Goal: Book appointment/travel/reservation

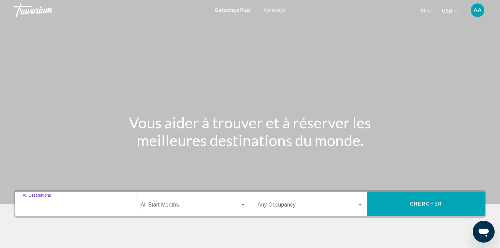
click at [56, 204] on input "Destination All Destinations" at bounding box center [76, 207] width 106 height 6
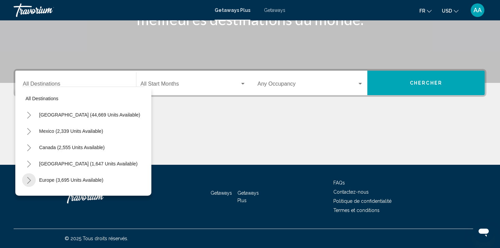
click at [30, 178] on icon "Toggle Europe (3,695 units available)" at bounding box center [29, 180] width 5 height 7
click at [32, 181] on button "Toggle Europe (3,695 units available)" at bounding box center [29, 181] width 14 height 14
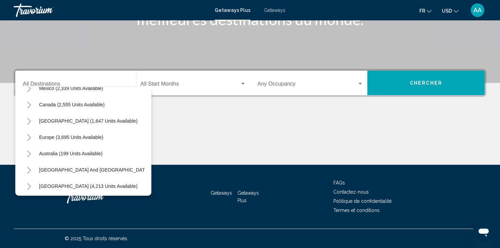
scroll to position [44, 0]
click at [30, 136] on icon "Toggle Europe (3,695 units available)" at bounding box center [29, 136] width 5 height 7
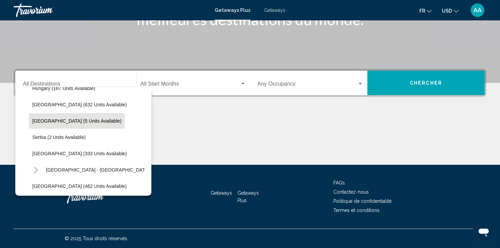
scroll to position [245, 0]
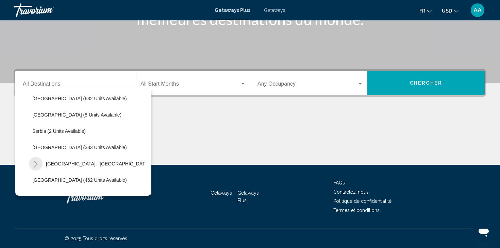
click at [36, 164] on icon "Toggle Spain - Canary Islands (68 units available)" at bounding box center [35, 164] width 5 height 7
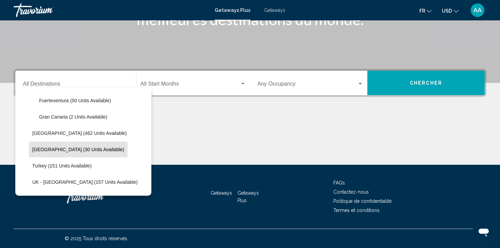
scroll to position [340, 0]
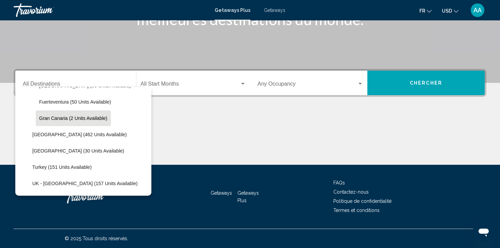
click at [70, 116] on span "Gran Canaria (2 units available)" at bounding box center [73, 118] width 68 height 5
type input "**********"
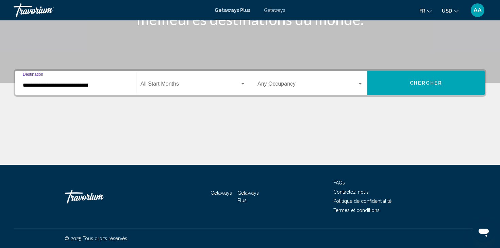
click at [244, 81] on div "Start Month All Start Months" at bounding box center [193, 82] width 105 height 21
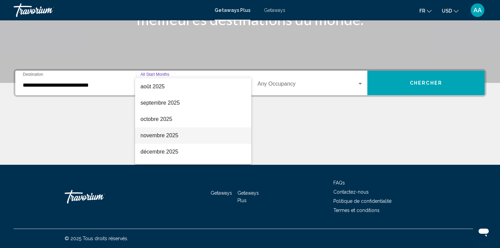
scroll to position [22, 0]
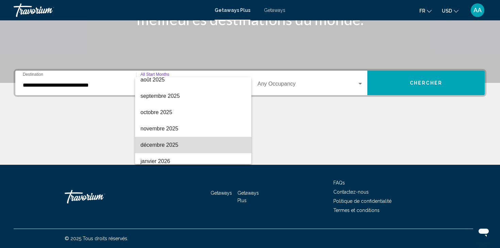
click at [170, 145] on span "décembre 2025" at bounding box center [193, 145] width 105 height 16
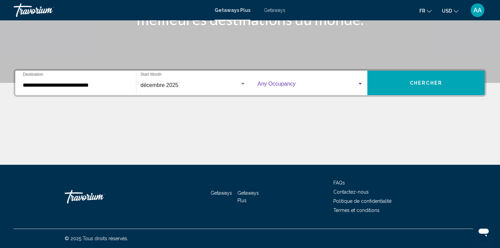
click at [361, 82] on div "Search widget" at bounding box center [360, 83] width 6 height 5
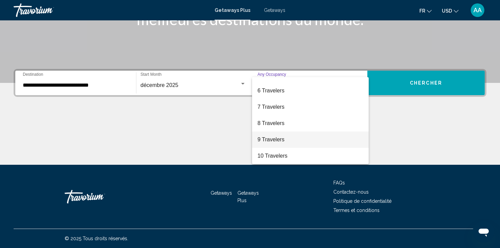
scroll to position [76, 0]
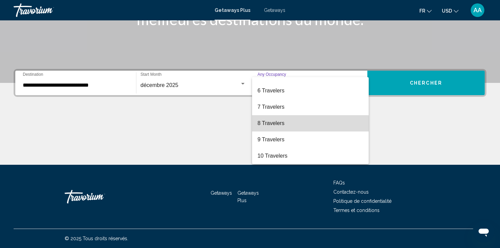
click at [272, 125] on span "8 Travelers" at bounding box center [311, 123] width 106 height 16
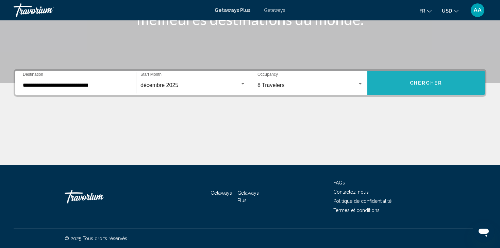
click at [425, 81] on span "Chercher" at bounding box center [426, 83] width 32 height 5
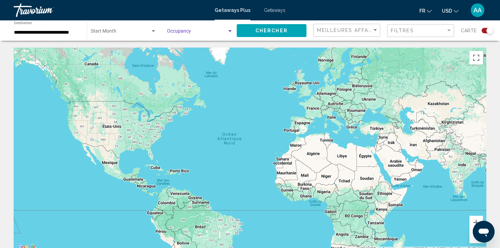
click at [232, 31] on div "Search widget" at bounding box center [230, 31] width 6 height 5
click at [232, 31] on span "Any Occupancy" at bounding box center [200, 33] width 66 height 14
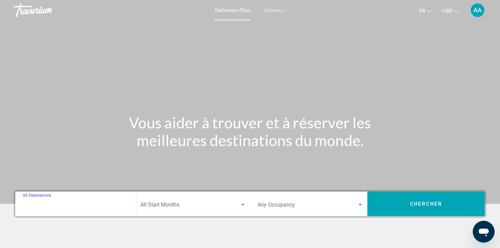
click at [41, 207] on input "Destination All Destinations" at bounding box center [76, 207] width 106 height 6
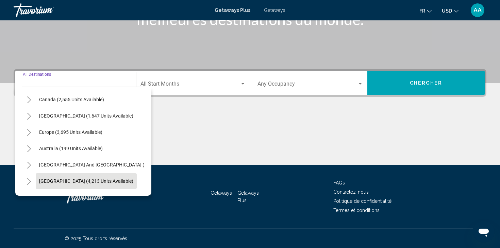
scroll to position [47, 0]
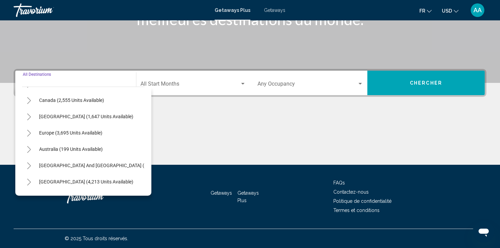
click at [28, 133] on icon "Toggle Europe (3,695 units available)" at bounding box center [29, 133] width 5 height 7
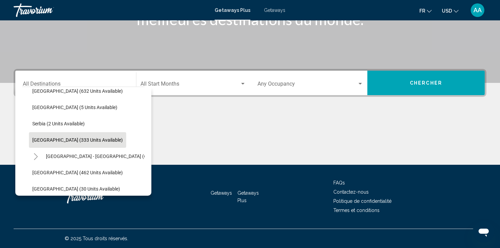
scroll to position [257, 0]
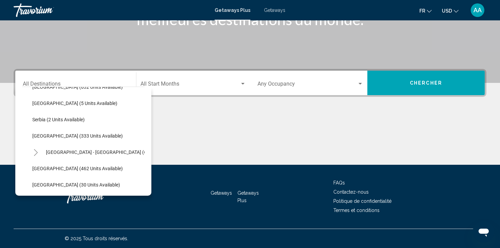
click at [37, 153] on icon "Toggle Spain - Canary Islands (68 units available)" at bounding box center [36, 152] width 4 height 7
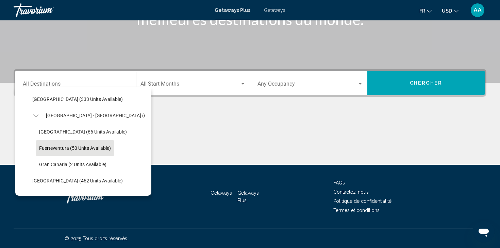
scroll to position [294, 0]
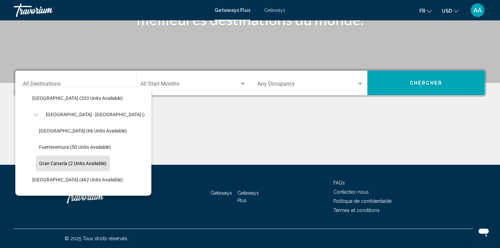
click at [70, 162] on span "Gran Canaria (2 units available)" at bounding box center [72, 163] width 67 height 5
type input "**********"
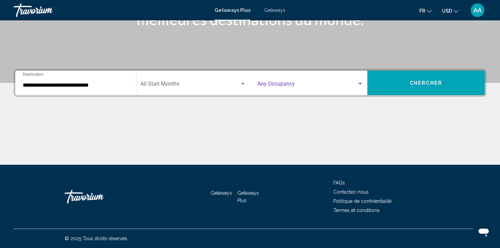
click at [360, 82] on div "Search widget" at bounding box center [360, 83] width 6 height 5
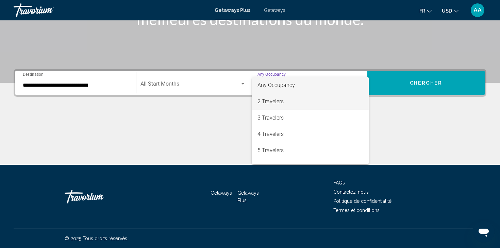
click at [271, 100] on span "2 Travelers" at bounding box center [311, 102] width 106 height 16
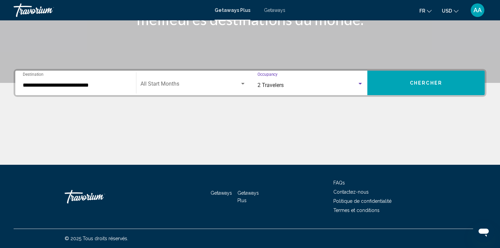
click at [442, 80] on button "Chercher" at bounding box center [426, 83] width 117 height 25
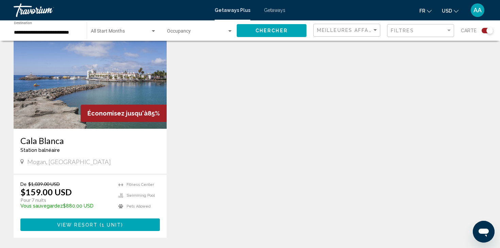
scroll to position [259, 0]
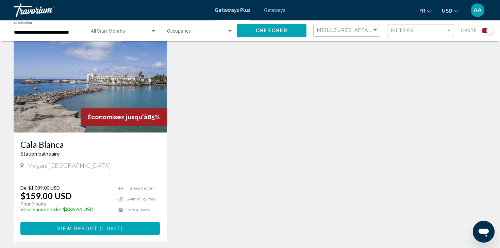
click at [85, 87] on img "Main content" at bounding box center [90, 78] width 153 height 109
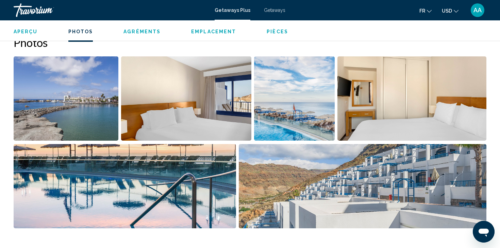
scroll to position [320, 0]
click at [84, 112] on img "Open full-screen image slider" at bounding box center [66, 98] width 105 height 84
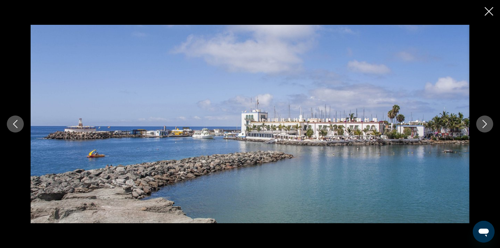
click at [484, 122] on icon "Next image" at bounding box center [485, 124] width 8 height 8
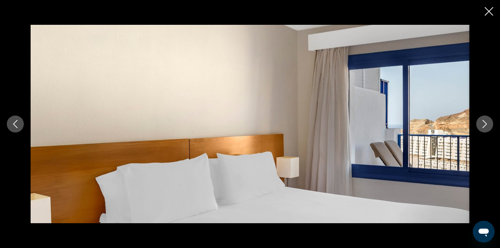
click at [484, 123] on icon "Next image" at bounding box center [485, 124] width 8 height 8
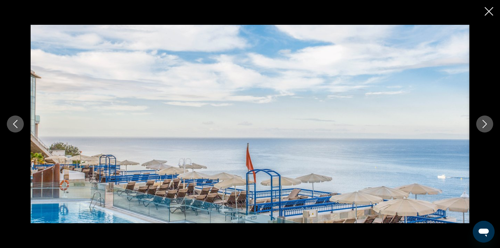
click at [484, 123] on icon "Next image" at bounding box center [485, 124] width 8 height 8
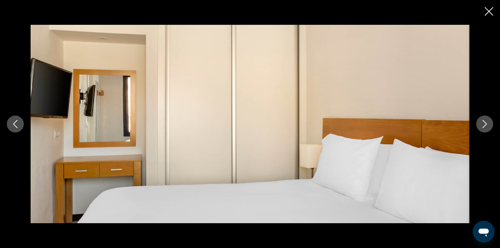
click at [484, 124] on icon "Next image" at bounding box center [485, 124] width 8 height 8
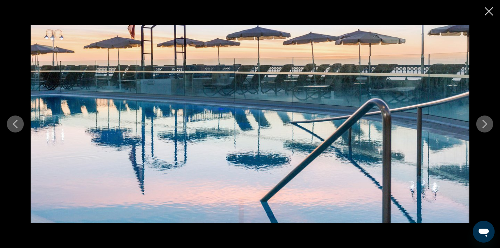
click at [484, 124] on icon "Next image" at bounding box center [485, 124] width 8 height 8
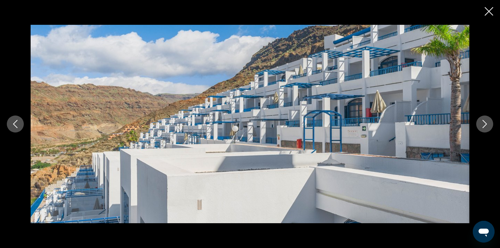
click at [485, 126] on icon "Next image" at bounding box center [485, 124] width 4 height 8
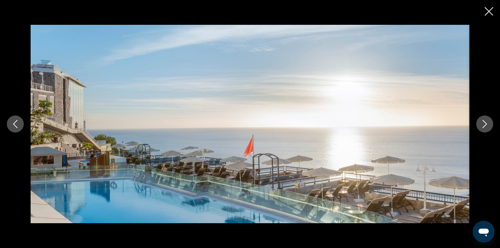
click at [485, 126] on icon "Next image" at bounding box center [485, 124] width 4 height 8
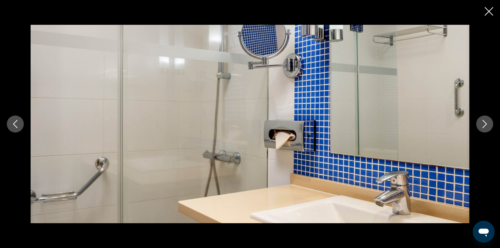
click at [485, 126] on icon "Next image" at bounding box center [485, 124] width 4 height 8
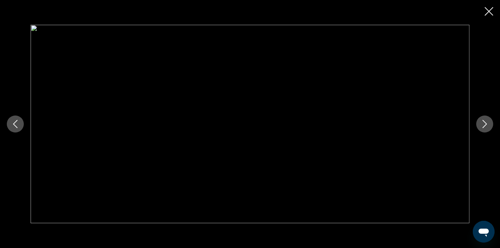
click at [485, 126] on icon "Next image" at bounding box center [485, 124] width 4 height 8
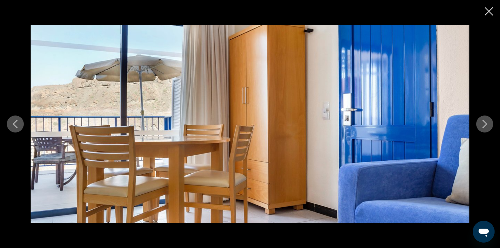
click at [485, 126] on icon "Next image" at bounding box center [485, 124] width 4 height 8
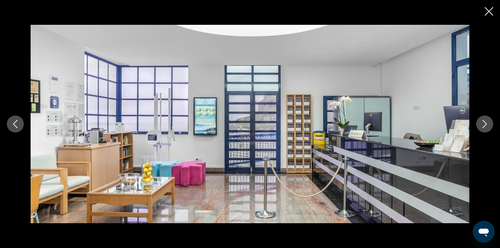
click at [486, 9] on icon "Close slideshow" at bounding box center [489, 11] width 9 height 9
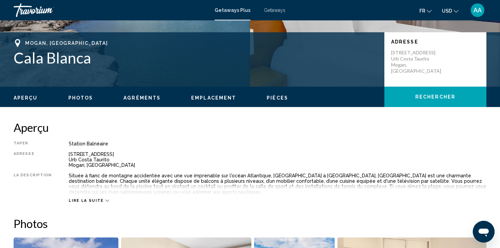
scroll to position [133, 0]
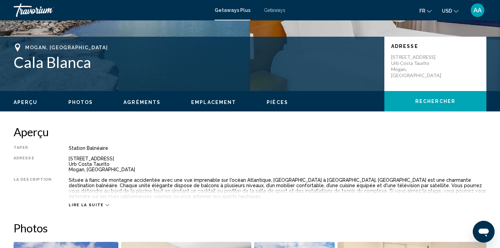
click at [281, 11] on span "Getaways" at bounding box center [274, 9] width 21 height 5
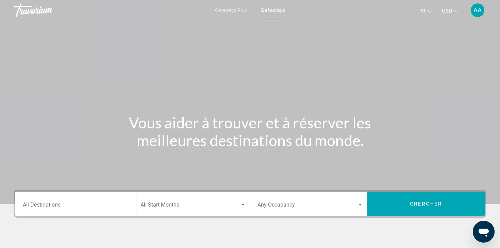
click at [54, 202] on div "Destination All Destinations" at bounding box center [76, 204] width 106 height 21
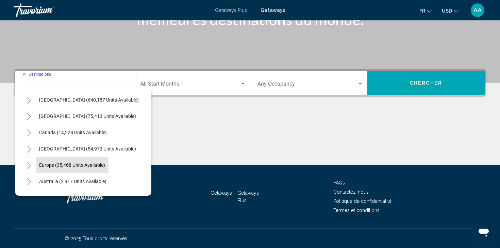
scroll to position [15, 0]
click at [31, 163] on icon "Toggle Europe (35,468 units available)" at bounding box center [29, 165] width 5 height 7
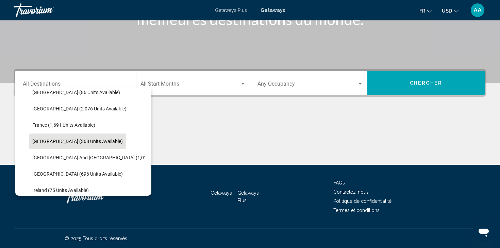
scroll to position [170, 0]
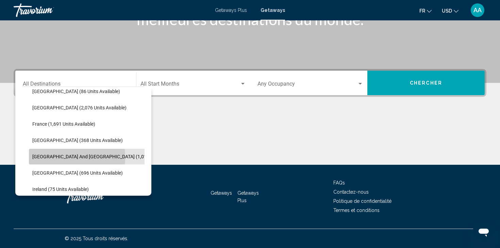
click at [42, 158] on span "[GEOGRAPHIC_DATA] and [GEOGRAPHIC_DATA] (1,018 units available)" at bounding box center [107, 156] width 151 height 5
type input "**********"
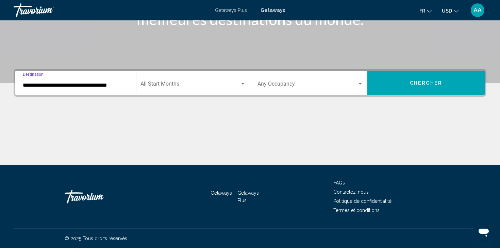
click at [244, 82] on div "Search widget" at bounding box center [243, 83] width 6 height 5
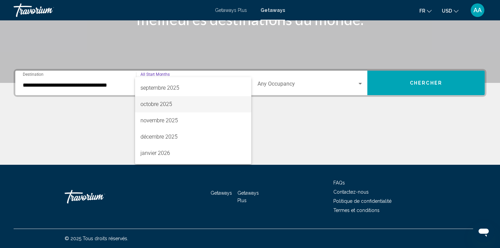
scroll to position [33, 0]
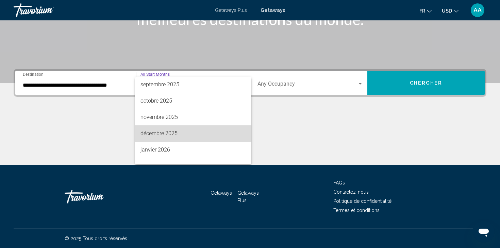
click at [168, 137] on span "décembre 2025" at bounding box center [193, 134] width 105 height 16
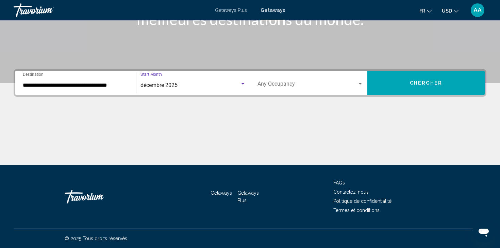
click at [360, 82] on div "Search widget" at bounding box center [360, 83] width 6 height 5
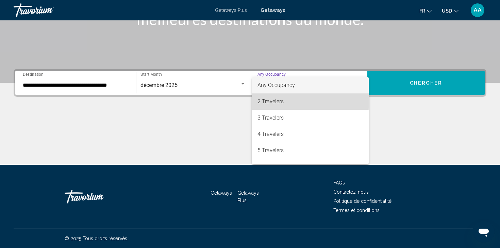
click at [276, 101] on span "2 Travelers" at bounding box center [311, 102] width 106 height 16
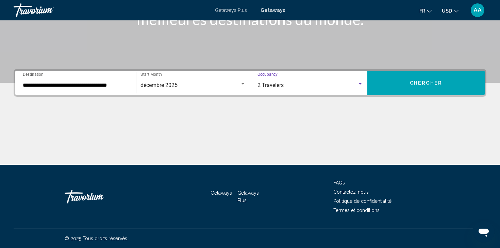
click at [422, 83] on span "Chercher" at bounding box center [426, 83] width 32 height 5
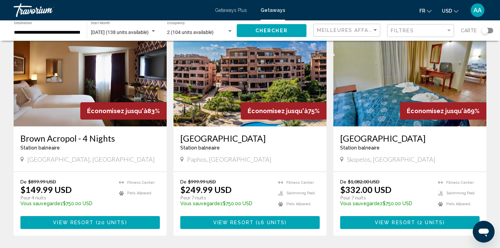
scroll to position [286, 0]
click at [261, 97] on img "Main content" at bounding box center [250, 72] width 153 height 109
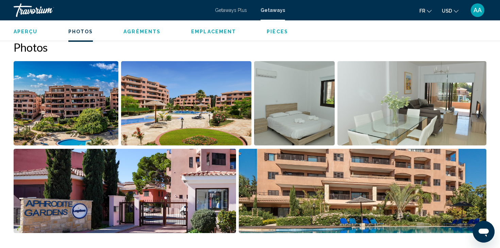
scroll to position [301, 0]
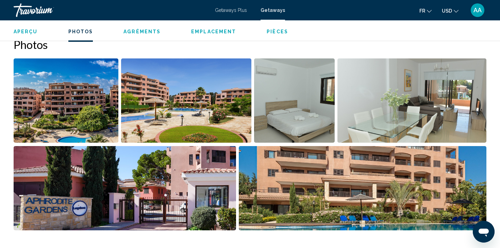
click at [97, 122] on img "Open full-screen image slider" at bounding box center [66, 101] width 105 height 84
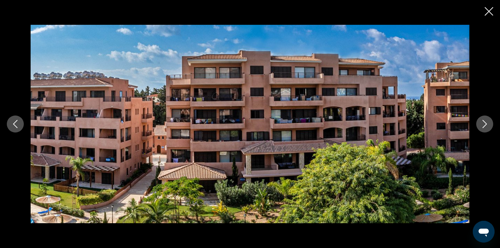
click at [486, 124] on icon "Next image" at bounding box center [485, 124] width 8 height 8
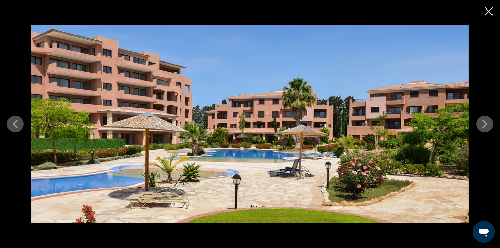
click at [486, 125] on icon "Next image" at bounding box center [485, 124] width 4 height 8
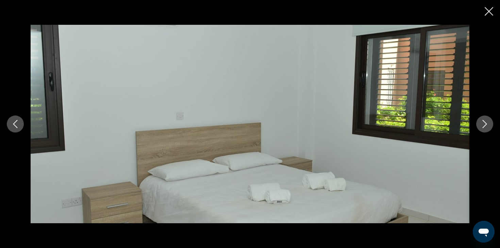
click at [486, 125] on icon "Next image" at bounding box center [485, 124] width 4 height 8
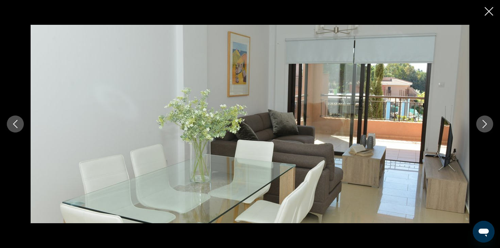
click at [486, 125] on icon "Next image" at bounding box center [485, 124] width 4 height 8
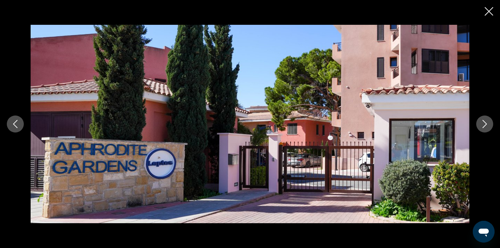
click at [486, 126] on icon "Next image" at bounding box center [485, 124] width 8 height 8
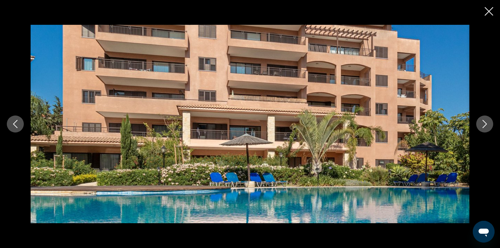
click at [486, 126] on icon "Next image" at bounding box center [485, 124] width 8 height 8
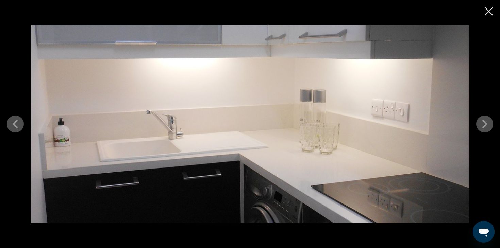
click at [486, 127] on icon "Next image" at bounding box center [485, 124] width 8 height 8
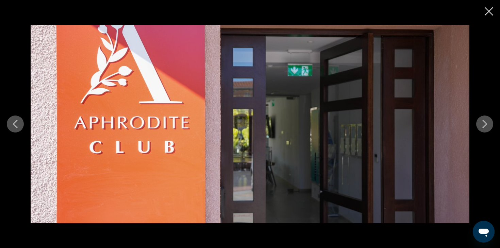
click at [486, 127] on icon "Next image" at bounding box center [485, 124] width 8 height 8
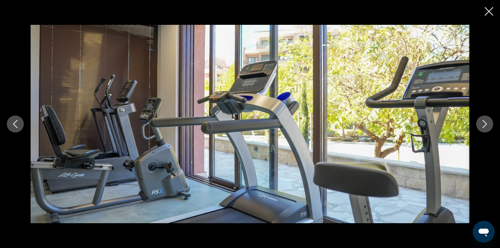
click at [486, 127] on icon "Next image" at bounding box center [485, 124] width 8 height 8
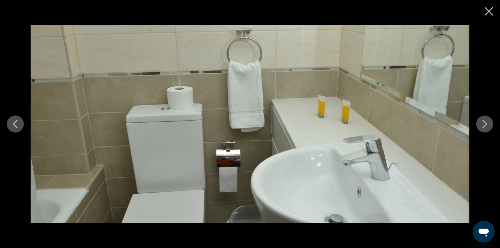
click at [486, 128] on icon "Next image" at bounding box center [485, 124] width 8 height 8
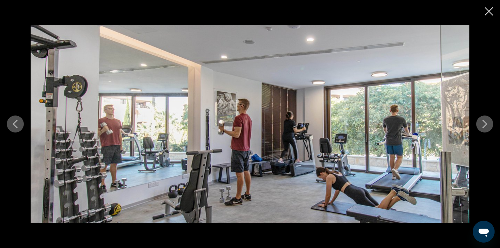
click at [486, 128] on icon "Next image" at bounding box center [485, 124] width 8 height 8
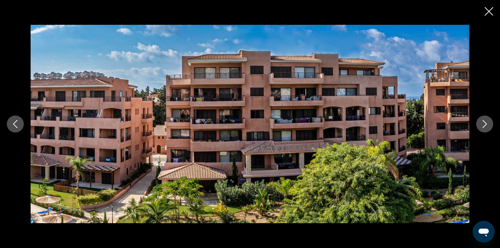
click at [491, 13] on icon "Close slideshow" at bounding box center [489, 11] width 9 height 9
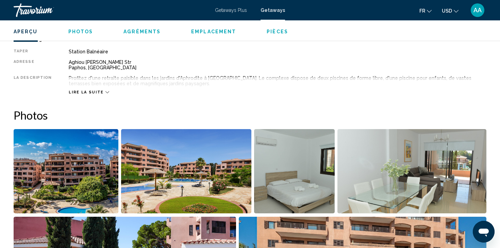
scroll to position [229, 0]
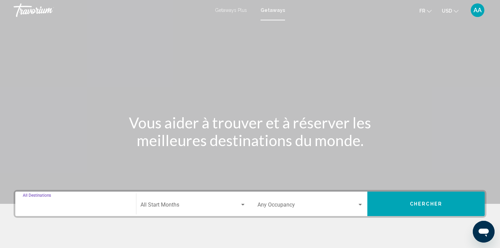
click at [40, 204] on input "Destination All Destinations" at bounding box center [76, 207] width 106 height 6
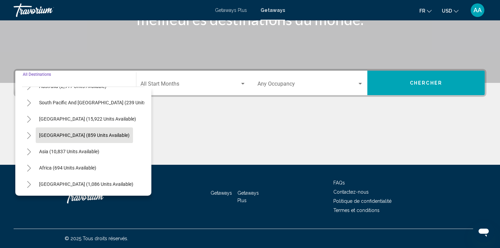
scroll to position [110, 0]
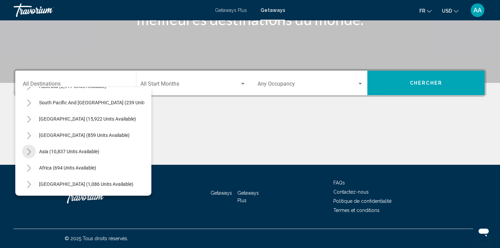
click at [30, 152] on icon "Toggle Asia (10,837 units available)" at bounding box center [29, 152] width 5 height 7
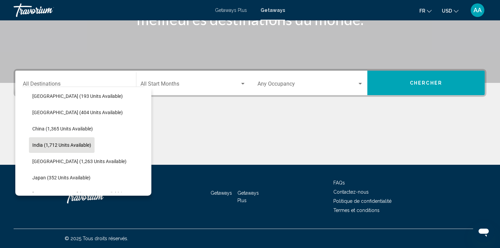
scroll to position [185, 0]
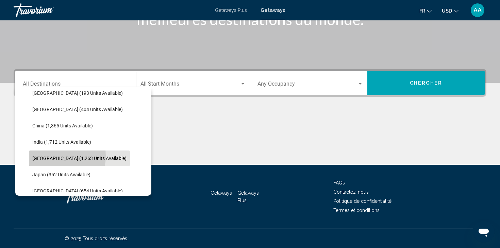
click at [50, 156] on span "[GEOGRAPHIC_DATA] (1,263 units available)" at bounding box center [79, 158] width 94 height 5
type input "**********"
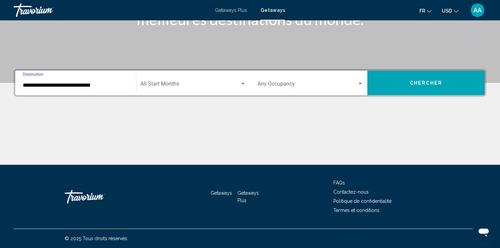
click at [244, 83] on div "Search widget" at bounding box center [243, 83] width 6 height 5
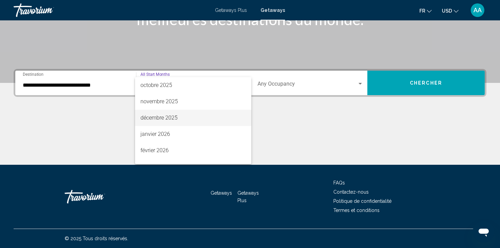
scroll to position [51, 0]
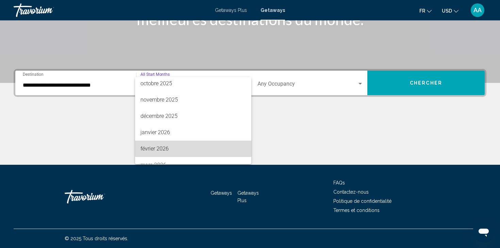
click at [161, 149] on span "février 2026" at bounding box center [193, 149] width 105 height 16
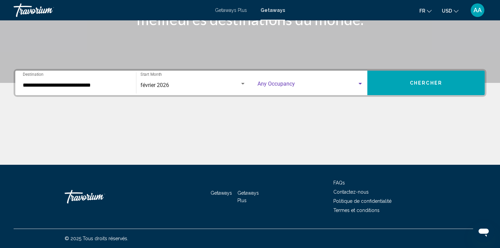
click at [361, 83] on div "Search widget" at bounding box center [360, 83] width 6 height 5
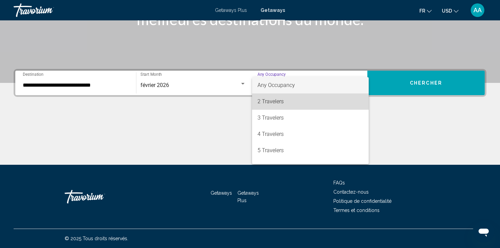
click at [273, 103] on span "2 Travelers" at bounding box center [311, 102] width 106 height 16
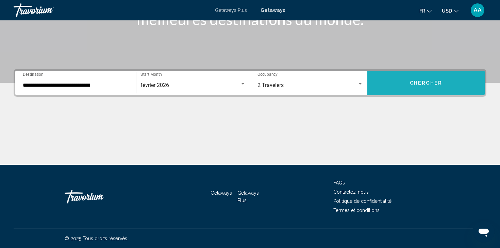
click at [427, 81] on span "Chercher" at bounding box center [426, 83] width 32 height 5
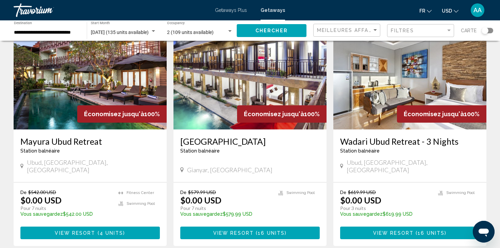
scroll to position [54, 0]
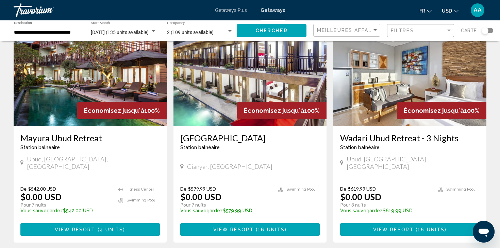
click at [92, 108] on span "Économisez jusqu'à" at bounding box center [114, 110] width 60 height 7
click at [104, 77] on img "Main content" at bounding box center [90, 71] width 153 height 109
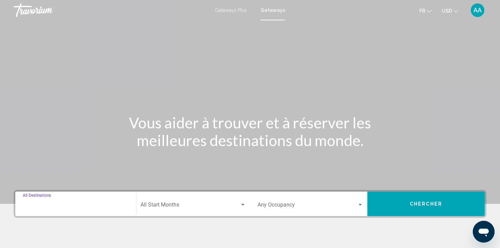
click at [34, 205] on input "Destination All Destinations" at bounding box center [76, 207] width 106 height 6
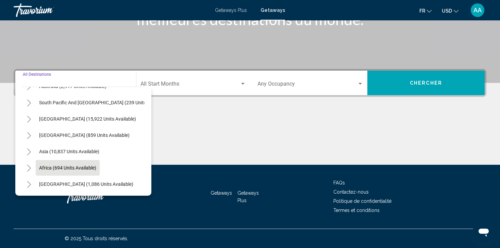
scroll to position [121, 0]
click at [218, 123] on div "Main content" at bounding box center [250, 139] width 473 height 51
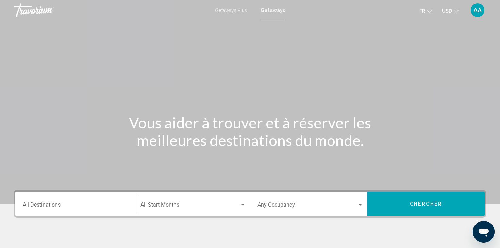
scroll to position [0, 0]
